Goal: Task Accomplishment & Management: Use online tool/utility

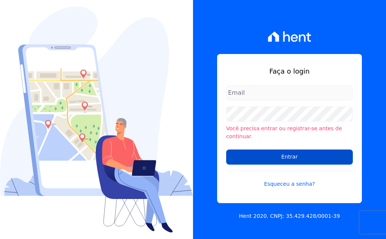
type input "vyviane.martinsgruporei@gmail.com"
click at [299, 155] on input "Entrar" at bounding box center [289, 156] width 127 height 15
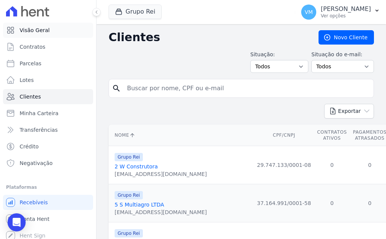
click at [41, 33] on span "Visão Geral" at bounding box center [35, 30] width 30 height 8
click at [365, 9] on p "[PERSON_NAME]" at bounding box center [346, 9] width 50 height 8
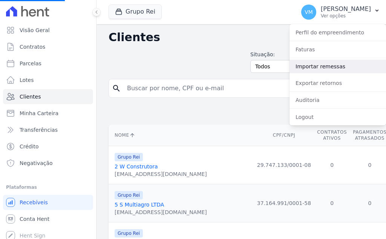
click at [324, 64] on link "Importar remessas" at bounding box center [338, 67] width 97 height 14
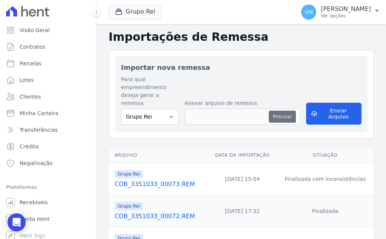
click at [288, 111] on button "Procurar" at bounding box center [282, 117] width 27 height 12
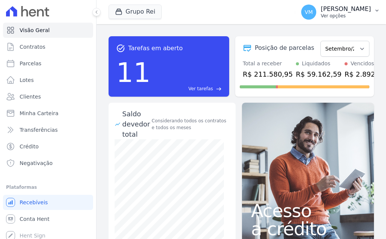
click at [347, 10] on p "[PERSON_NAME]" at bounding box center [346, 9] width 50 height 8
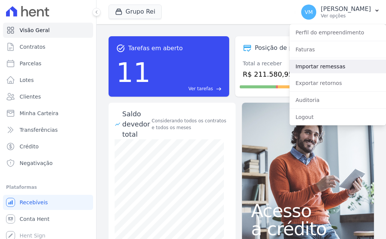
click at [318, 69] on link "Importar remessas" at bounding box center [338, 67] width 97 height 14
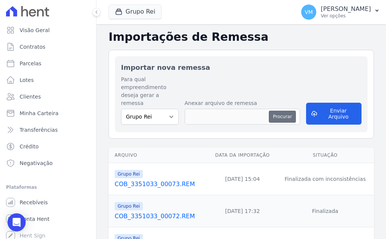
click at [281, 111] on button "Procurar" at bounding box center [282, 117] width 27 height 12
type input "COB_3351033_00074.REM"
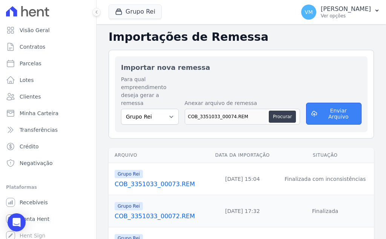
click at [333, 106] on button "Enviar Arquivo" at bounding box center [334, 114] width 56 height 22
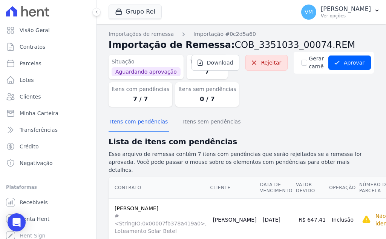
click at [284, 101] on div "Situação Aguardando aprovação Total de Itens 7 Itens com pendências 7 / 7 Itens…" at bounding box center [242, 82] width 266 height 61
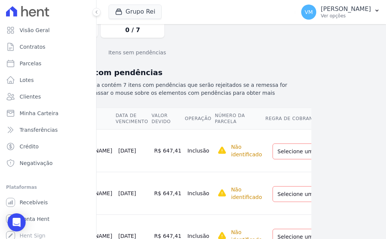
scroll to position [67, 75]
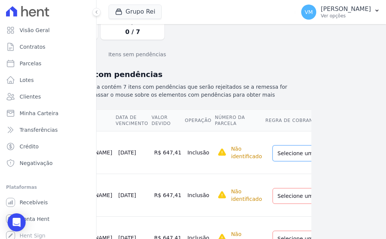
click at [273, 148] on select "Selecione uma Nova Parcela Avulsa Parcela Avulsa Existente" at bounding box center [315, 153] width 85 height 16
click at [273, 188] on select "Selecione uma Nova Parcela Avulsa Parcela Avulsa Existente" at bounding box center [315, 196] width 85 height 16
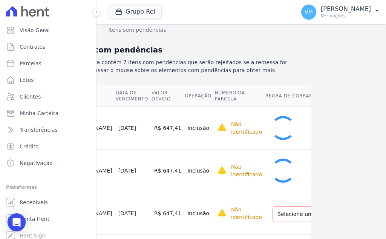
scroll to position [105, 75]
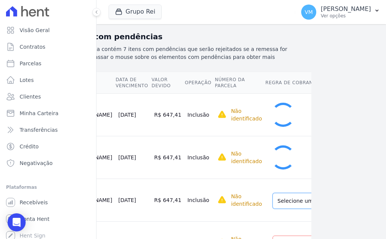
click at [273, 193] on select "Selecione uma Nova Parcela Avulsa Parcela Avulsa Existente" at bounding box center [315, 201] width 85 height 16
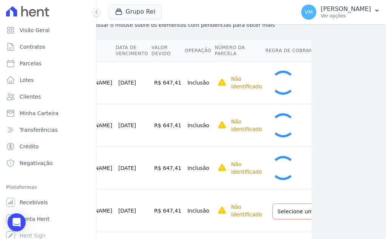
scroll to position [180, 75]
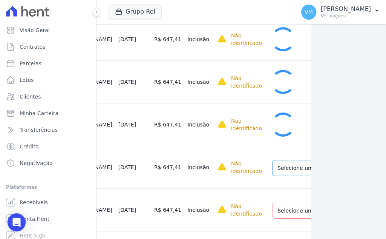
drag, startPoint x: 263, startPoint y: 161, endPoint x: 263, endPoint y: 165, distance: 4.1
click at [273, 161] on select "Selecione uma Nova Parcela Avulsa Parcela Avulsa Existente" at bounding box center [315, 168] width 85 height 16
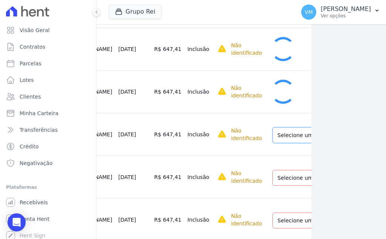
drag, startPoint x: 263, startPoint y: 129, endPoint x: 264, endPoint y: 133, distance: 3.9
click at [273, 131] on select "Selecione uma Nova Parcela Avulsa Parcela Avulsa Existente" at bounding box center [315, 135] width 85 height 16
click at [273, 170] on select "Selecione uma Nova Parcela Avulsa Parcela Avulsa Existente" at bounding box center [315, 178] width 85 height 16
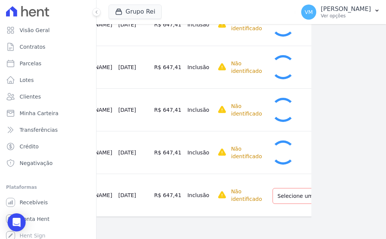
scroll to position [293, 75]
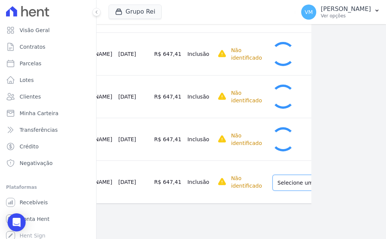
click at [273, 175] on select "Selecione uma Nova Parcela Avulsa Parcela Avulsa Existente" at bounding box center [315, 183] width 85 height 16
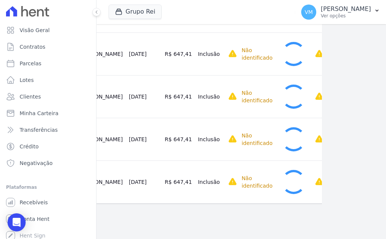
scroll to position [293, 23]
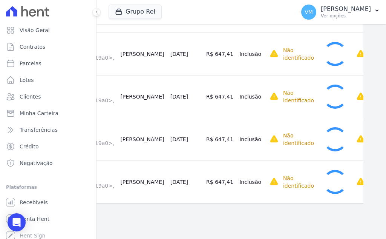
drag, startPoint x: 238, startPoint y: 198, endPoint x: 312, endPoint y: 206, distance: 74.4
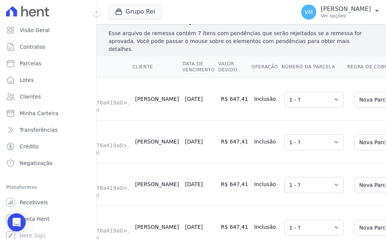
scroll to position [113, 0]
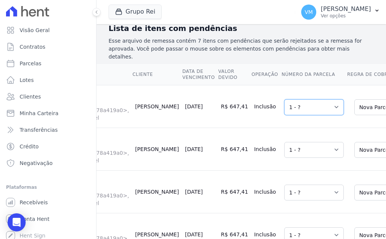
click at [284, 100] on select "Selecione uma 1 - ?" at bounding box center [314, 107] width 60 height 16
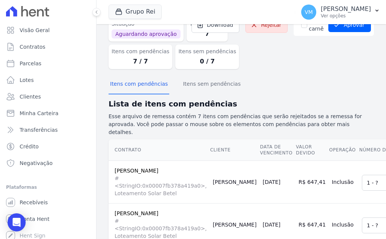
scroll to position [0, 0]
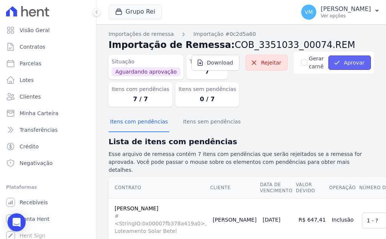
click at [345, 62] on button "Aprovar" at bounding box center [350, 62] width 43 height 14
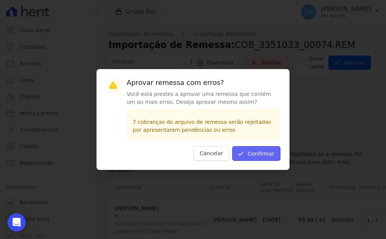
click at [264, 152] on button "Confirmar" at bounding box center [256, 153] width 48 height 15
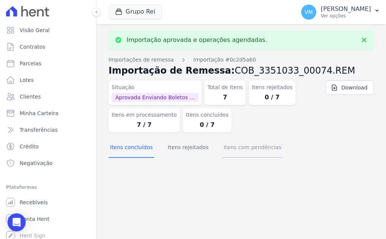
click at [242, 146] on button "Itens com pendências" at bounding box center [252, 148] width 61 height 20
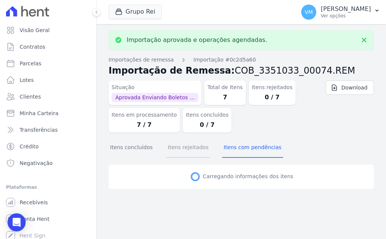
click at [188, 151] on button "Itens rejeitados" at bounding box center [188, 148] width 44 height 20
click at [134, 144] on button "Itens concluídos" at bounding box center [132, 148] width 46 height 20
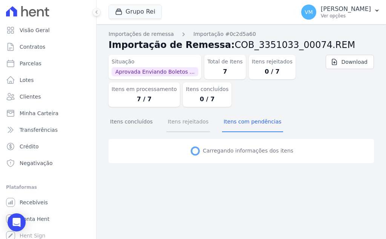
click at [166, 126] on button "Itens rejeitados" at bounding box center [188, 122] width 44 height 20
click at [126, 123] on button "Itens concluídos" at bounding box center [132, 122] width 46 height 20
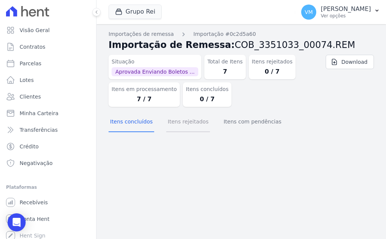
click at [180, 124] on button "Itens rejeitados" at bounding box center [188, 122] width 44 height 20
drag, startPoint x: 239, startPoint y: 126, endPoint x: 232, endPoint y: 129, distance: 7.6
click at [238, 126] on button "Itens com pendências" at bounding box center [252, 122] width 61 height 20
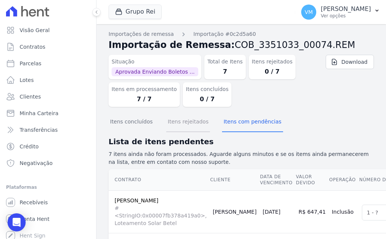
click at [184, 125] on button "Itens rejeitados" at bounding box center [188, 122] width 44 height 20
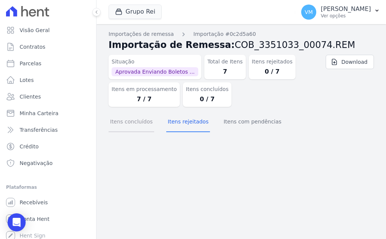
drag, startPoint x: 132, startPoint y: 117, endPoint x: 155, endPoint y: 131, distance: 26.9
click at [132, 117] on button "Itens concluídos" at bounding box center [132, 122] width 46 height 20
click at [125, 121] on button "Itens concluídos" at bounding box center [132, 122] width 46 height 20
click at [177, 122] on button "Itens rejeitados" at bounding box center [188, 122] width 44 height 20
click at [239, 130] on button "Itens com pendências" at bounding box center [252, 122] width 61 height 20
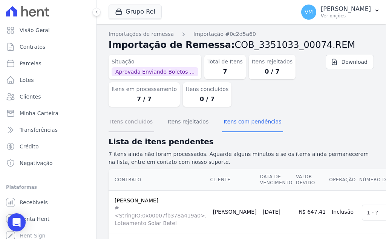
click at [124, 118] on button "Itens concluídos" at bounding box center [132, 122] width 46 height 20
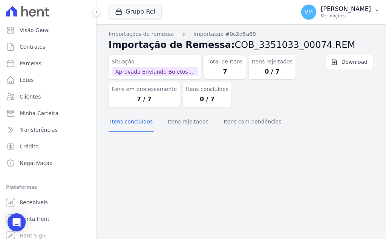
drag, startPoint x: 352, startPoint y: 8, endPoint x: 352, endPoint y: 12, distance: 4.6
click at [352, 8] on p "[PERSON_NAME]" at bounding box center [346, 9] width 50 height 8
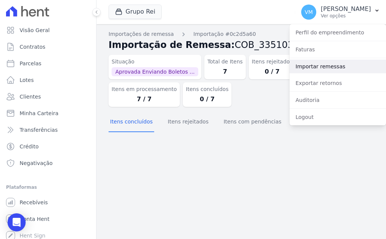
click at [318, 65] on link "Importar remessas" at bounding box center [338, 67] width 97 height 14
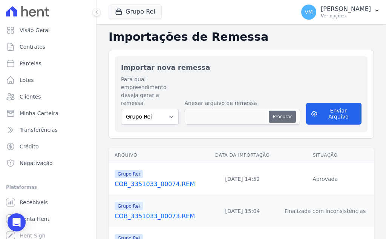
click at [291, 111] on button "Procurar" at bounding box center [282, 117] width 27 height 12
type input "COB_3351033_00075.REM"
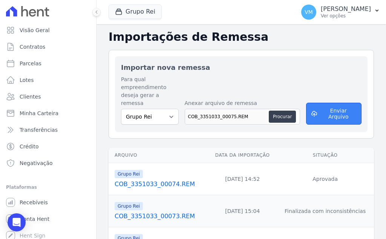
click at [329, 110] on button "Enviar Arquivo" at bounding box center [334, 114] width 56 height 22
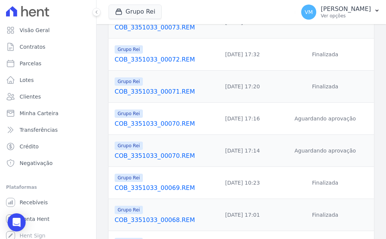
scroll to position [141, 0]
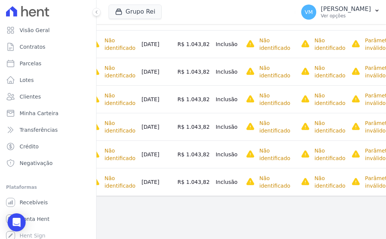
scroll to position [0, 81]
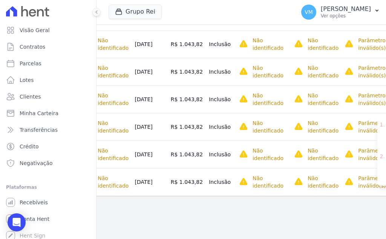
click at [358, 120] on p "Parâmetro(s) inválido(s)." at bounding box center [375, 126] width 34 height 15
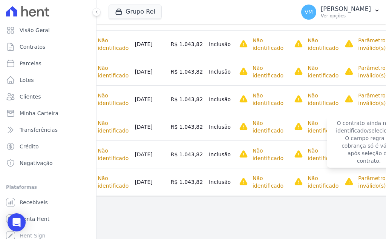
click at [308, 121] on p "Não identificado" at bounding box center [323, 126] width 31 height 15
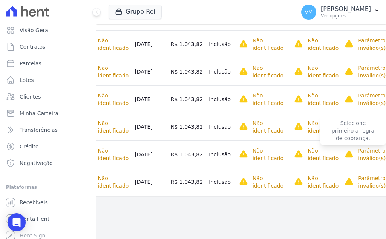
click at [253, 122] on p "Não identificado" at bounding box center [268, 126] width 31 height 15
click at [206, 120] on td "Inclusão" at bounding box center [221, 127] width 30 height 28
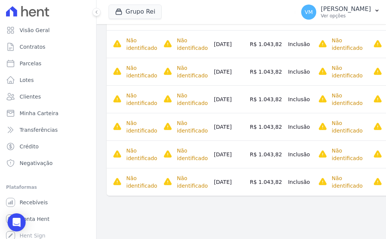
scroll to position [0, 0]
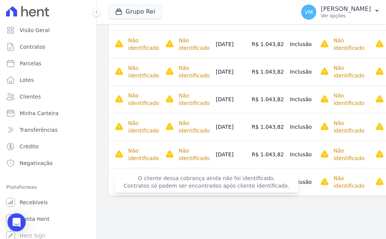
click at [129, 174] on span "O cliente dessa cobrança ainda não foi identificado. Contratos só podem ser enc…" at bounding box center [207, 181] width 184 height 21
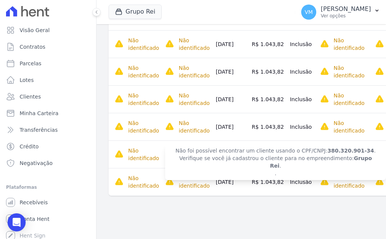
click at [185, 147] on span "Não foi possível encontrar um cliente usando o CPF/CNPJ: 380.320.901-34 . Verif…" at bounding box center [275, 162] width 221 height 36
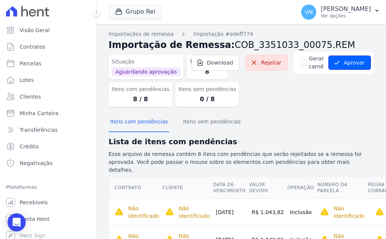
drag, startPoint x: 344, startPoint y: 62, endPoint x: 337, endPoint y: 67, distance: 7.8
click at [344, 62] on button "Aprovar" at bounding box center [350, 62] width 43 height 14
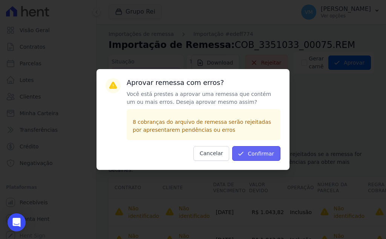
click at [260, 152] on button "Confirmar" at bounding box center [256, 153] width 48 height 15
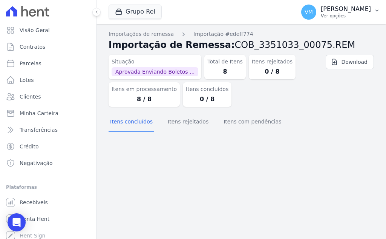
click at [353, 14] on p "Ver opções" at bounding box center [346, 16] width 50 height 6
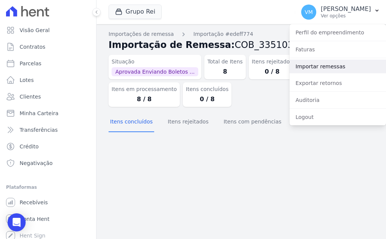
click at [327, 70] on link "Importar remessas" at bounding box center [338, 67] width 97 height 14
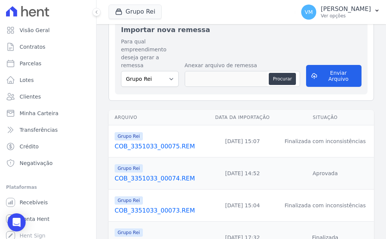
scroll to position [75, 0]
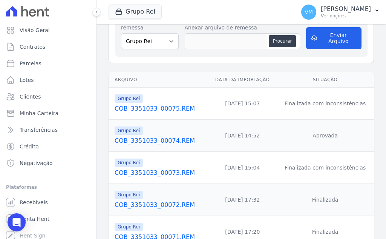
click at [155, 168] on link "COB_3351033_00073.REM" at bounding box center [160, 172] width 91 height 9
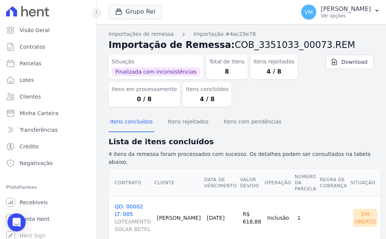
click at [96, 13] on icon at bounding box center [96, 12] width 5 height 5
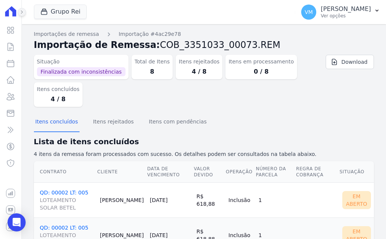
click at [21, 10] on icon at bounding box center [22, 12] width 5 height 5
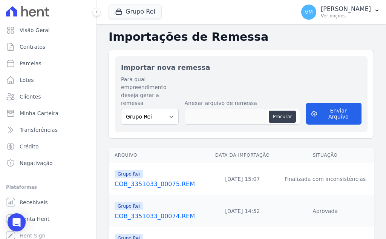
scroll to position [38, 0]
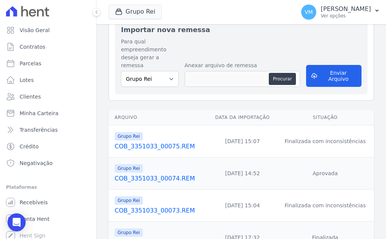
click at [156, 142] on link "COB_3351033_00075.REM" at bounding box center [160, 146] width 91 height 9
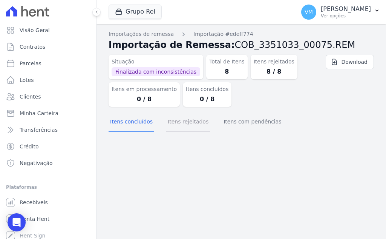
click at [185, 124] on button "Itens rejeitados" at bounding box center [188, 122] width 44 height 20
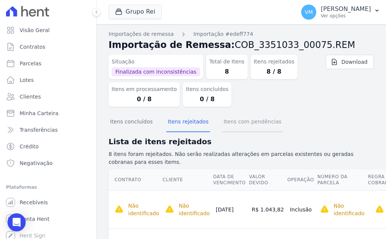
click at [236, 119] on button "Itens com pendências" at bounding box center [252, 122] width 61 height 20
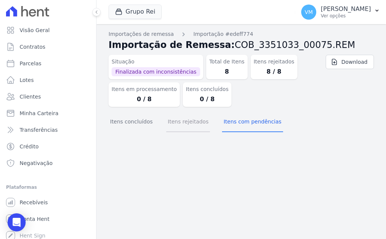
click at [186, 124] on button "Itens rejeitados" at bounding box center [188, 122] width 44 height 20
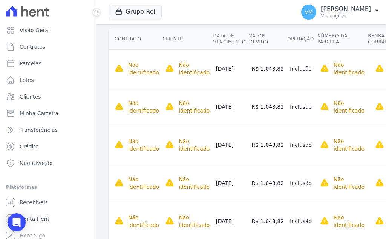
scroll to position [151, 0]
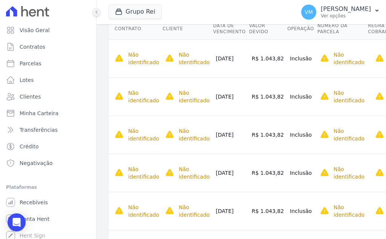
click at [96, 11] on icon at bounding box center [96, 12] width 5 height 5
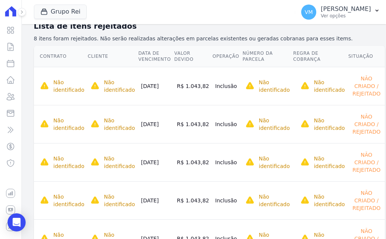
scroll to position [116, 0]
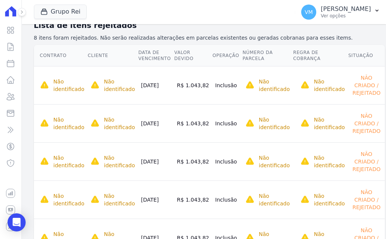
click at [21, 12] on icon at bounding box center [22, 12] width 5 height 5
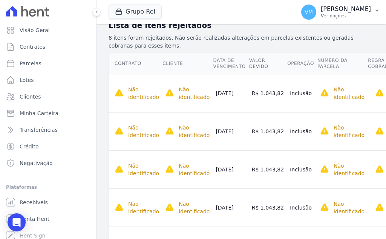
click at [360, 10] on p "[PERSON_NAME]" at bounding box center [346, 9] width 50 height 8
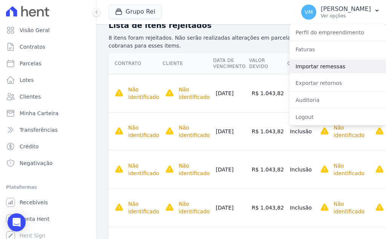
click at [327, 67] on link "Importar remessas" at bounding box center [338, 67] width 97 height 14
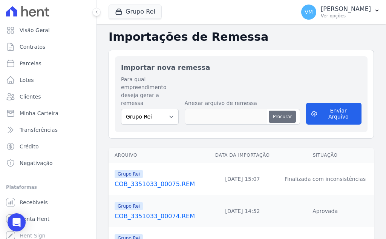
click at [276, 111] on button "Procurar" at bounding box center [282, 117] width 27 height 12
type input "COB_3351033_00076.REM"
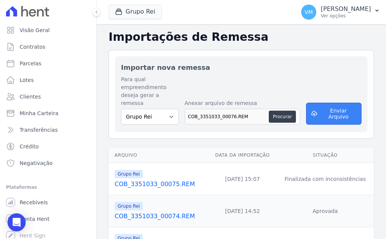
click at [335, 109] on button "Enviar Arquivo" at bounding box center [334, 114] width 56 height 22
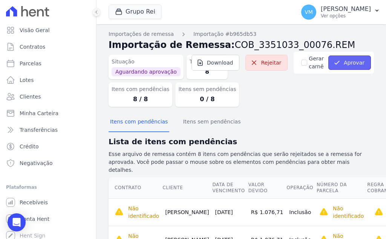
click at [341, 63] on button "Aprovar" at bounding box center [350, 62] width 43 height 14
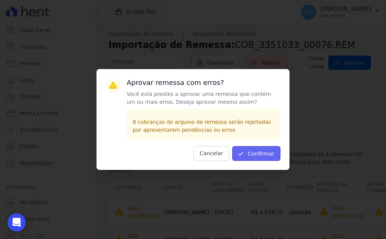
click at [257, 152] on button "Confirmar" at bounding box center [256, 153] width 48 height 15
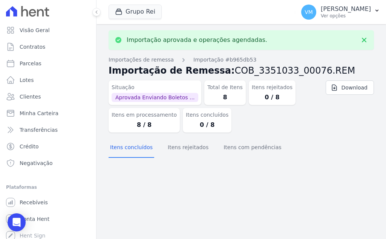
click at [38, 13] on icon at bounding box center [40, 12] width 7 height 7
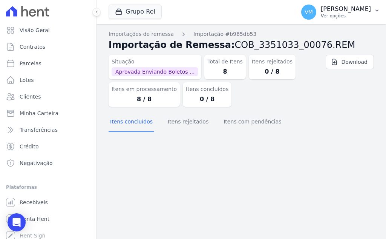
click at [350, 11] on p "[PERSON_NAME]" at bounding box center [346, 9] width 50 height 8
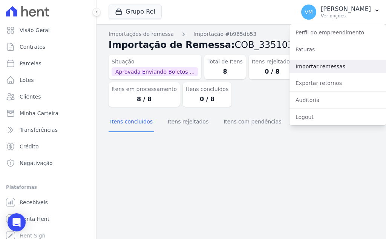
click at [321, 65] on link "Importar remessas" at bounding box center [338, 67] width 97 height 14
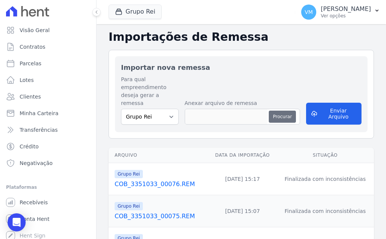
click at [285, 111] on button "Procurar" at bounding box center [282, 117] width 27 height 12
type input "COB_3351033_00077.REM"
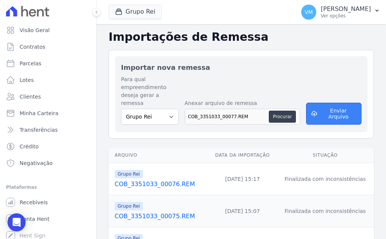
click at [328, 112] on button "Enviar Arquivo" at bounding box center [334, 114] width 56 height 22
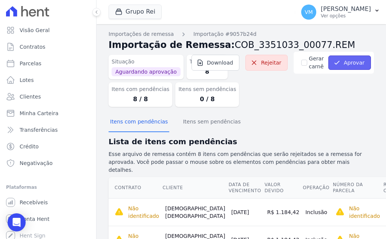
click at [339, 65] on button "Aprovar" at bounding box center [350, 62] width 43 height 14
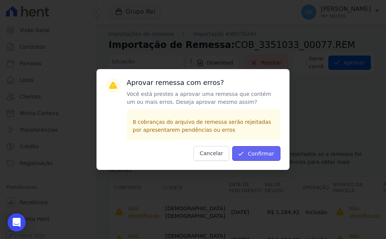
click at [255, 158] on button "Confirmar" at bounding box center [256, 153] width 48 height 15
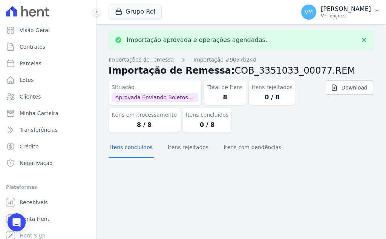
click at [341, 11] on p "[PERSON_NAME]" at bounding box center [346, 9] width 50 height 8
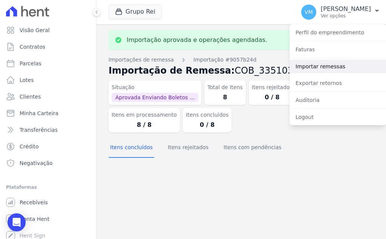
click at [325, 67] on link "Importar remessas" at bounding box center [338, 67] width 97 height 14
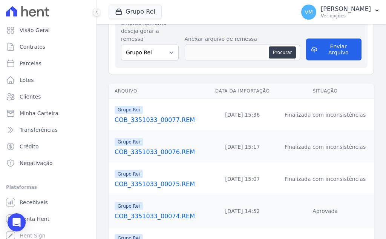
scroll to position [75, 0]
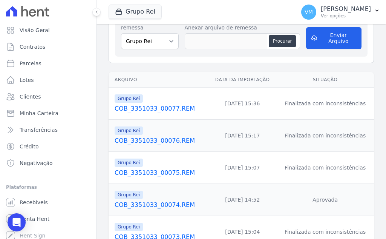
click at [170, 168] on link "COB_3351033_00075.REM" at bounding box center [160, 172] width 91 height 9
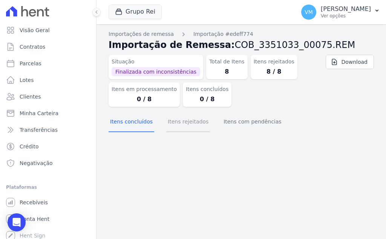
click at [185, 127] on button "Itens rejeitados" at bounding box center [188, 122] width 44 height 20
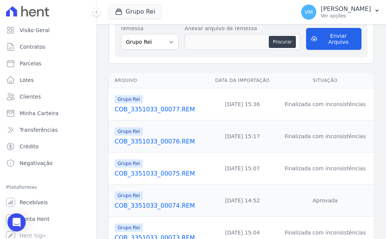
scroll to position [75, 0]
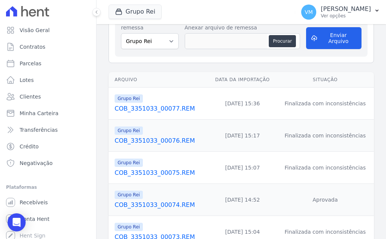
click at [166, 136] on link "COB_3351033_00076.REM" at bounding box center [160, 140] width 91 height 9
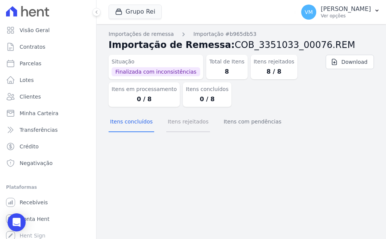
click at [190, 123] on button "Itens rejeitados" at bounding box center [188, 122] width 44 height 20
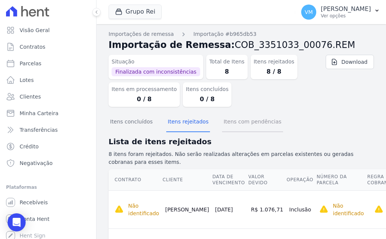
drag, startPoint x: 223, startPoint y: 119, endPoint x: 220, endPoint y: 123, distance: 4.1
click at [223, 120] on button "Itens com pendências" at bounding box center [252, 122] width 61 height 20
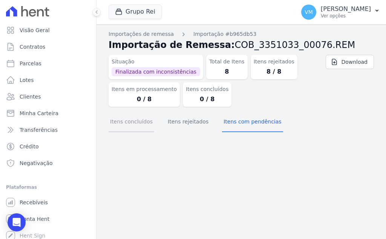
click at [127, 119] on button "Itens concluídos" at bounding box center [132, 122] width 46 height 20
click at [185, 121] on button "Itens rejeitados" at bounding box center [188, 122] width 44 height 20
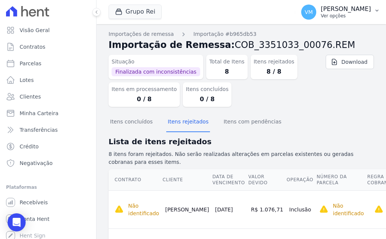
click at [351, 14] on p "Ver opções" at bounding box center [346, 16] width 50 height 6
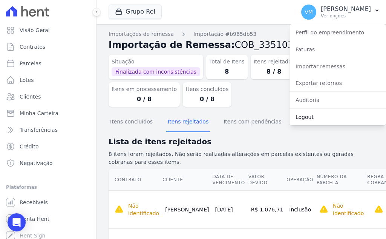
drag, startPoint x: 315, startPoint y: 114, endPoint x: 310, endPoint y: 114, distance: 4.5
click at [315, 114] on link "Logout" at bounding box center [338, 117] width 97 height 14
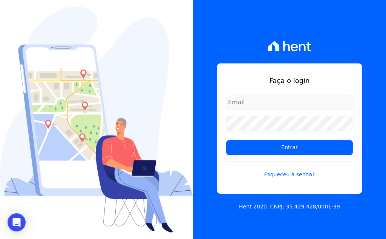
type input "[EMAIL_ADDRESS][DOMAIN_NAME]"
